Goal: Information Seeking & Learning: Learn about a topic

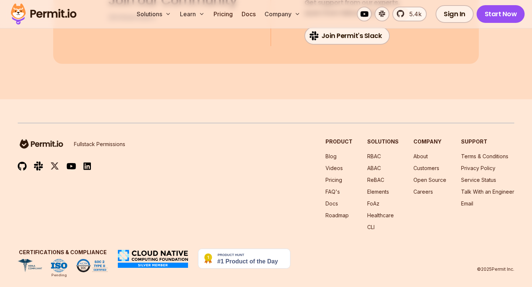
scroll to position [3994, 0]
click at [331, 153] on link "Blog" at bounding box center [330, 156] width 11 height 6
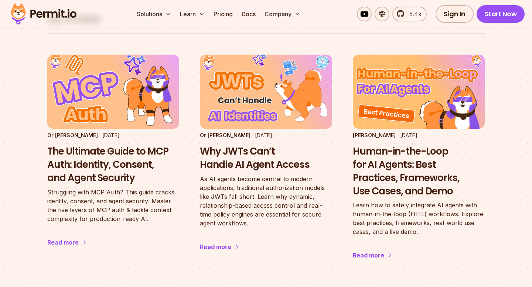
scroll to position [460, 0]
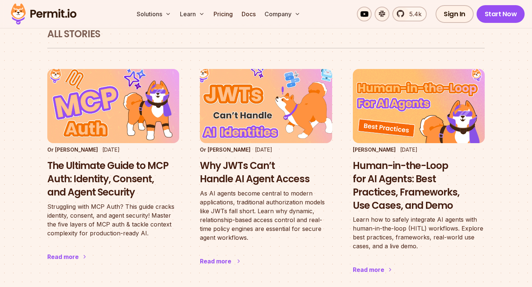
click at [263, 160] on h3 "Why JWTs Can’t Handle AI Agent Access" at bounding box center [266, 173] width 132 height 27
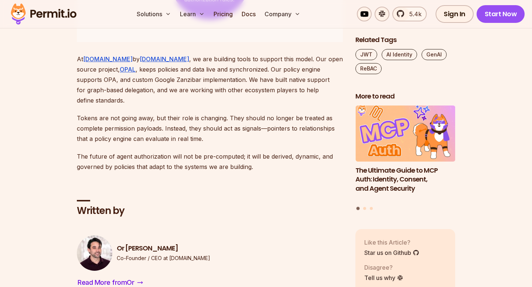
scroll to position [2541, 0]
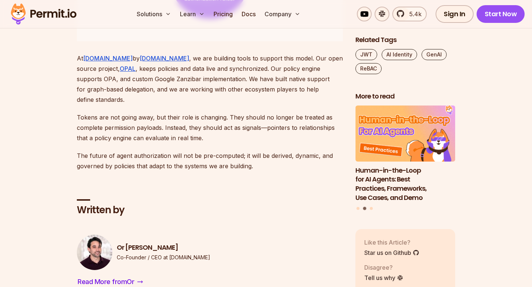
click at [122, 105] on p "At [DOMAIN_NAME] by [DOMAIN_NAME] , we are building tools to support this model…" at bounding box center [210, 79] width 267 height 52
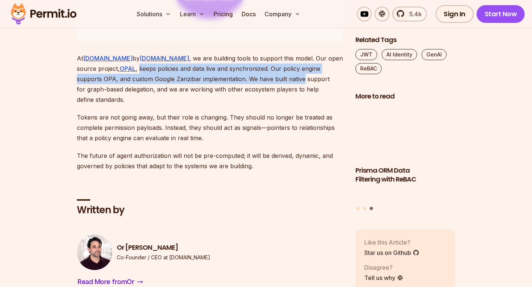
drag, startPoint x: 122, startPoint y: 105, endPoint x: 259, endPoint y: 115, distance: 137.0
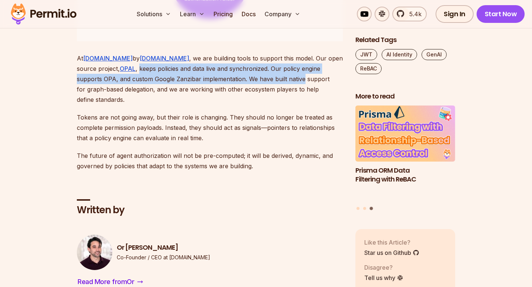
click at [259, 105] on p "At [DOMAIN_NAME] by [DOMAIN_NAME] , we are building tools to support this model…" at bounding box center [210, 79] width 267 height 52
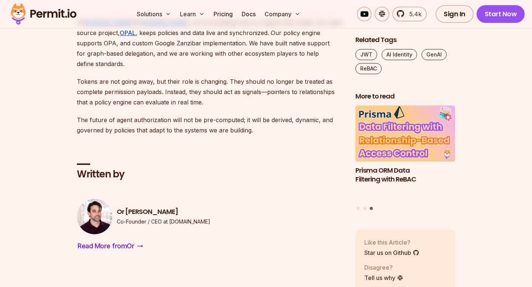
scroll to position [2553, 0]
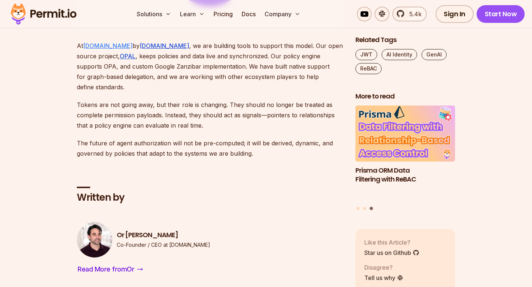
click at [116, 49] on link "[DOMAIN_NAME]" at bounding box center [107, 45] width 49 height 7
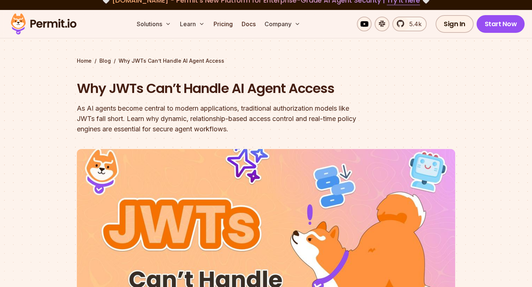
scroll to position [0, 0]
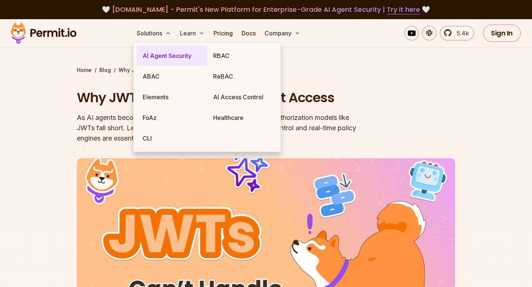
click at [163, 54] on link "AI Agent Security" at bounding box center [172, 55] width 71 height 21
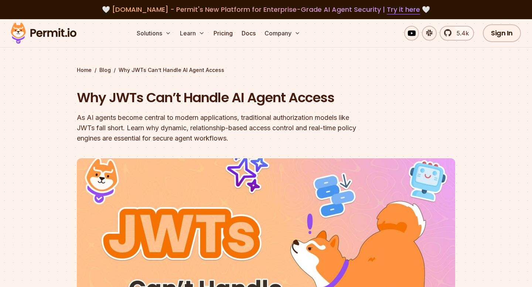
click at [364, 28] on div "5.4k Sign In Start Now" at bounding box center [441, 33] width 168 height 18
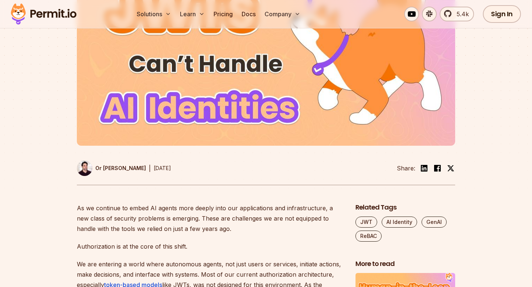
scroll to position [369, 0]
